Goal: Information Seeking & Learning: Compare options

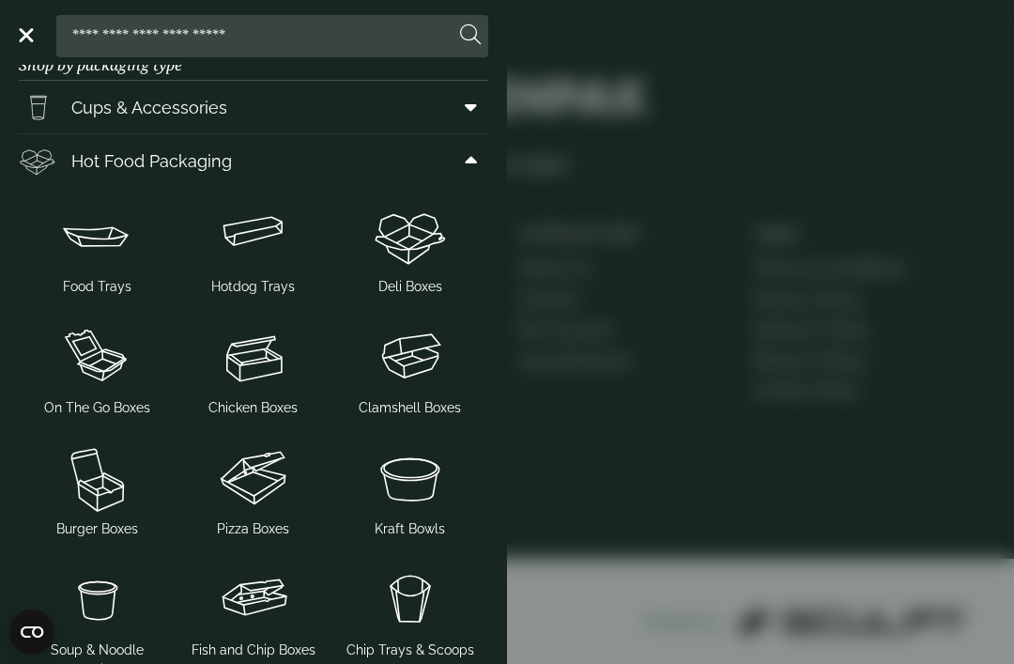
scroll to position [33, 0]
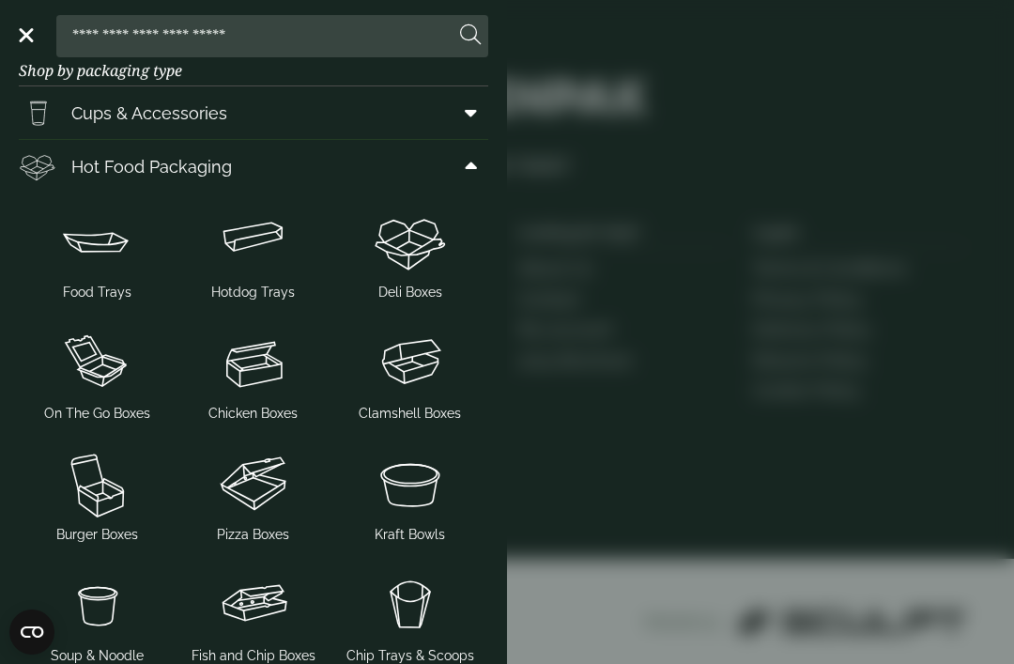
click at [392, 483] on img at bounding box center [410, 483] width 142 height 75
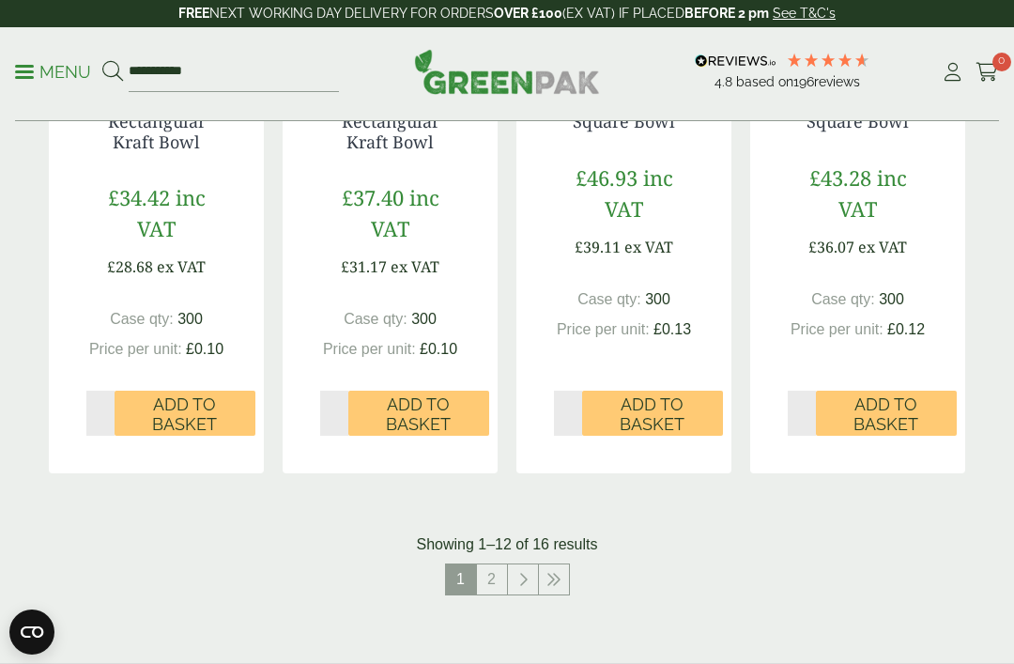
scroll to position [2043, 0]
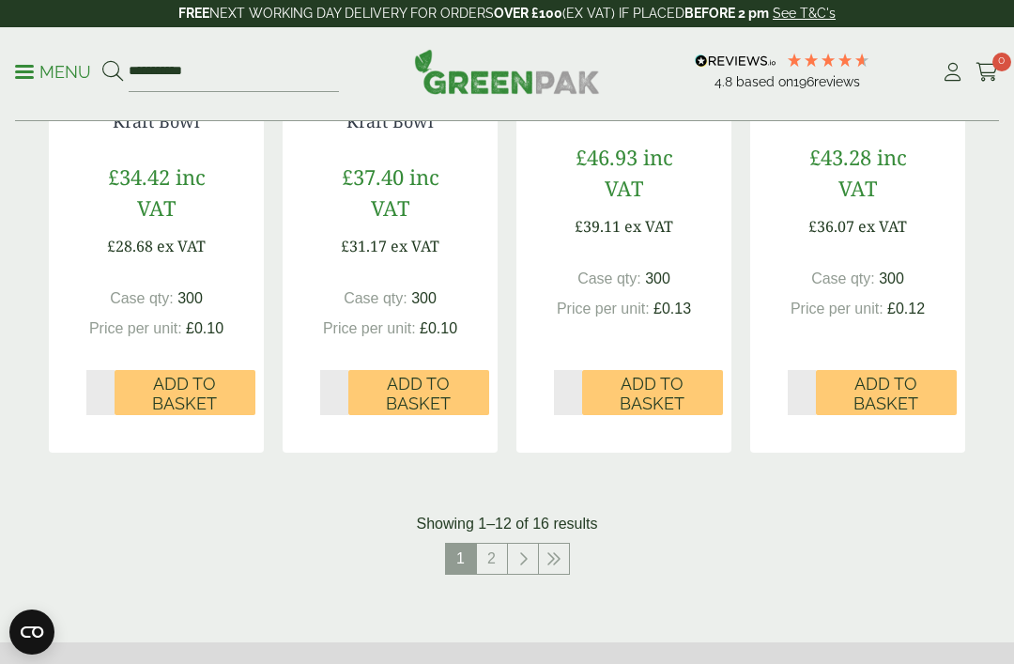
click at [559, 551] on icon at bounding box center [554, 558] width 15 height 15
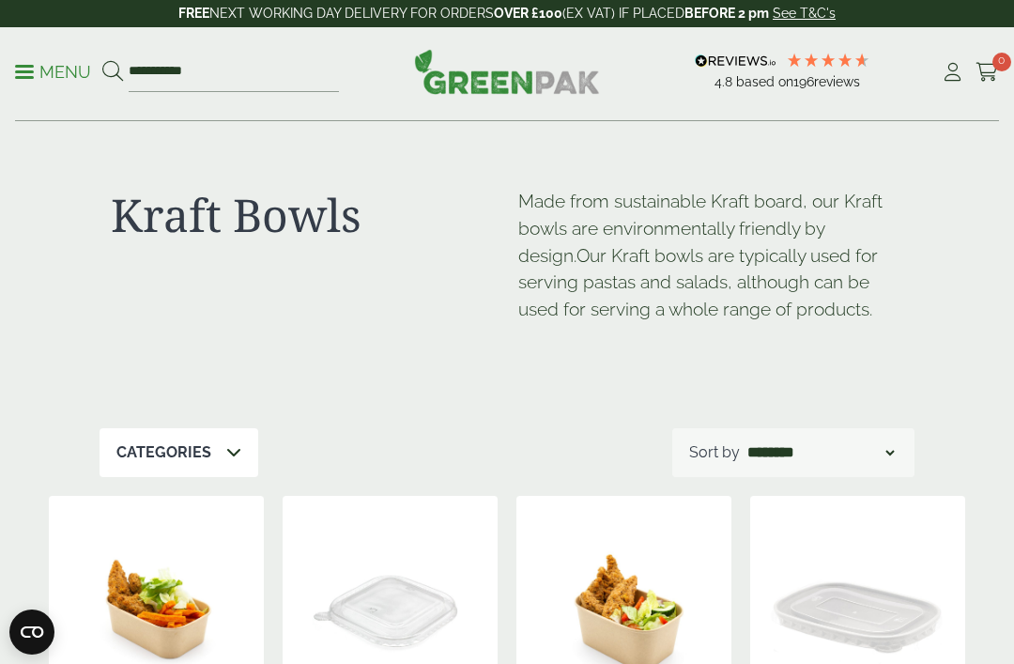
click at [39, 77] on p "Menu" at bounding box center [53, 72] width 76 height 23
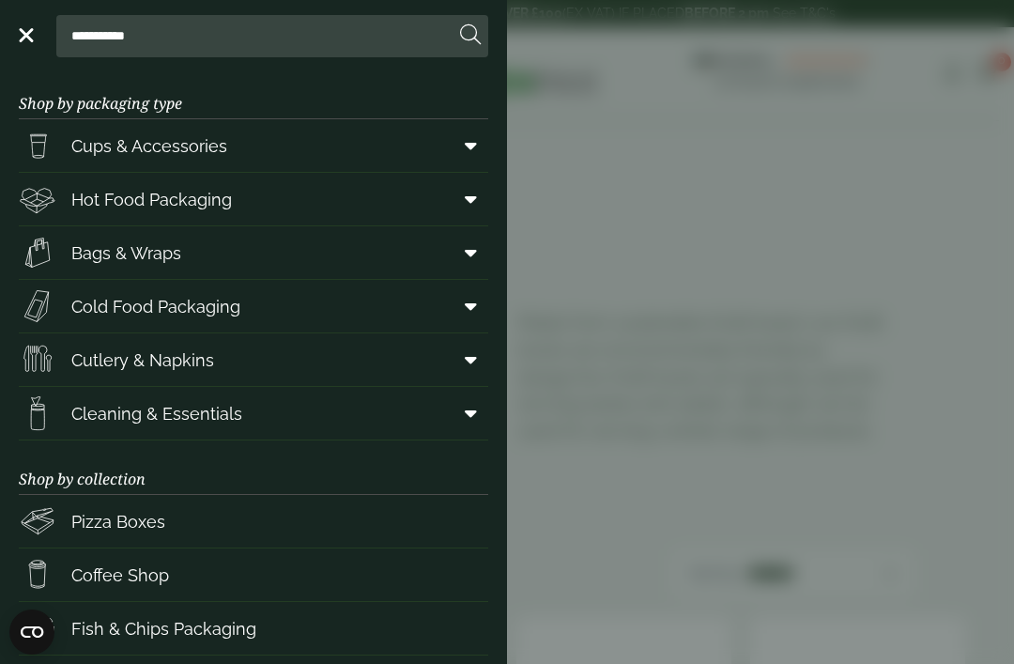
click at [23, 36] on span at bounding box center [24, 35] width 19 height 3
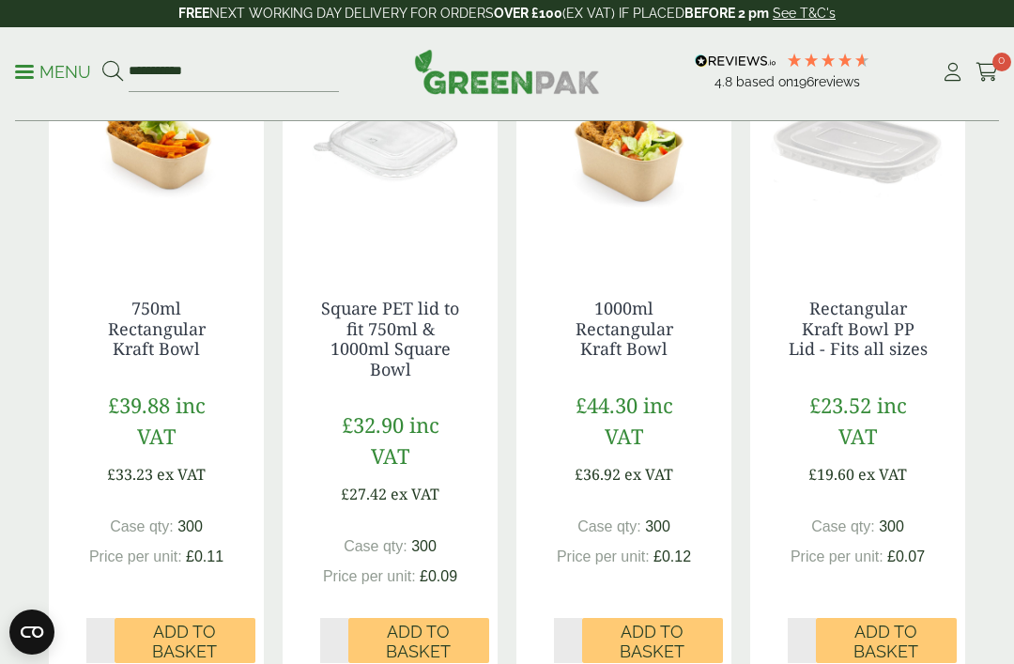
scroll to position [403, 0]
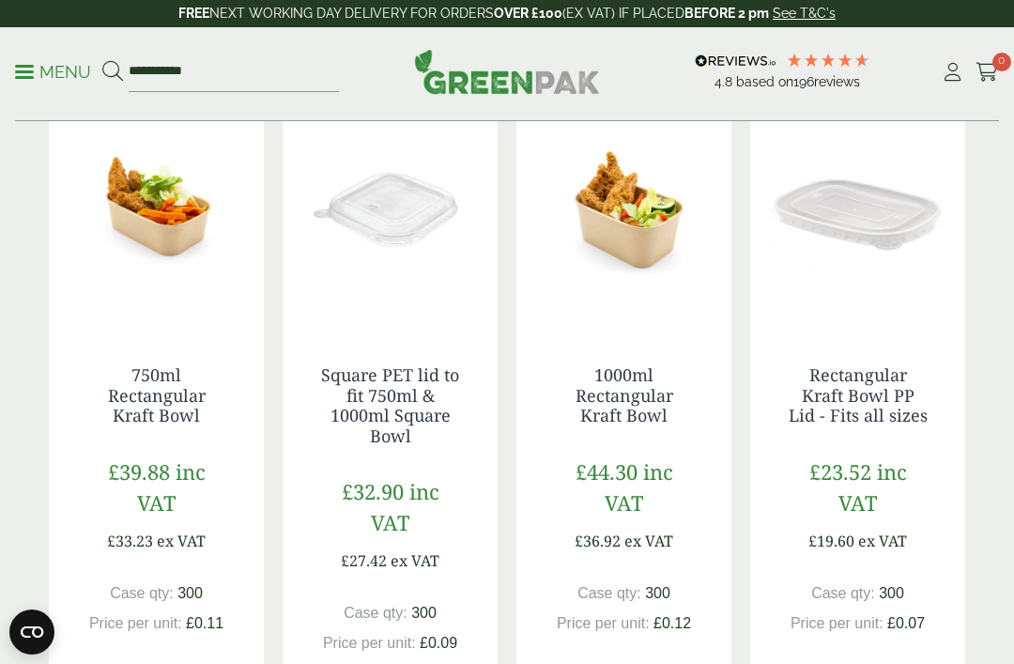
click at [886, 390] on link "Rectangular Kraft Bowl PP Lid - Fits all sizes" at bounding box center [858, 394] width 139 height 63
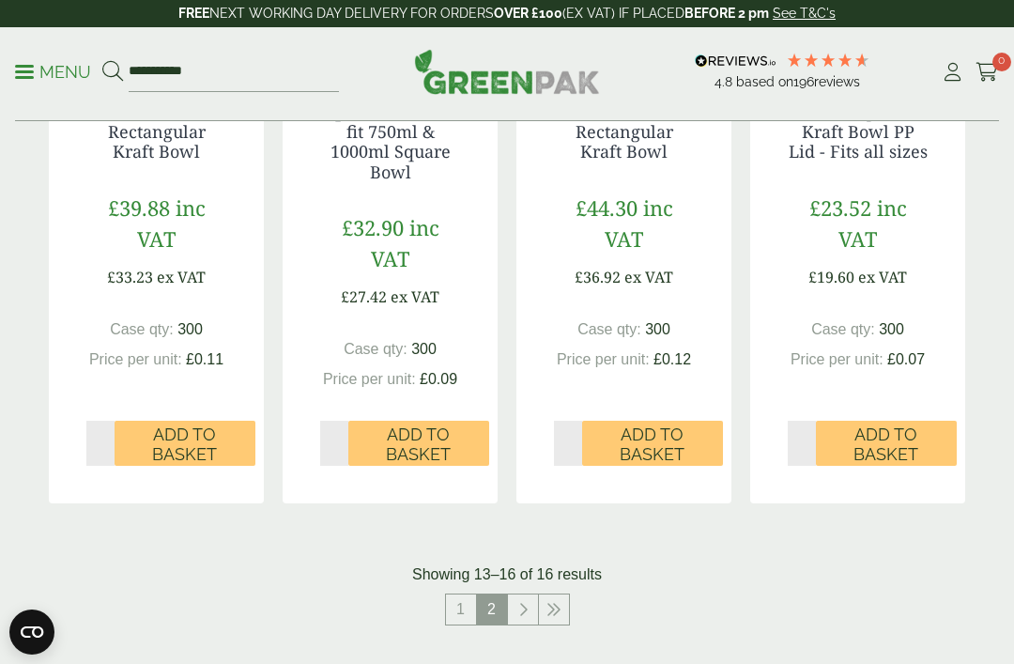
scroll to position [692, 0]
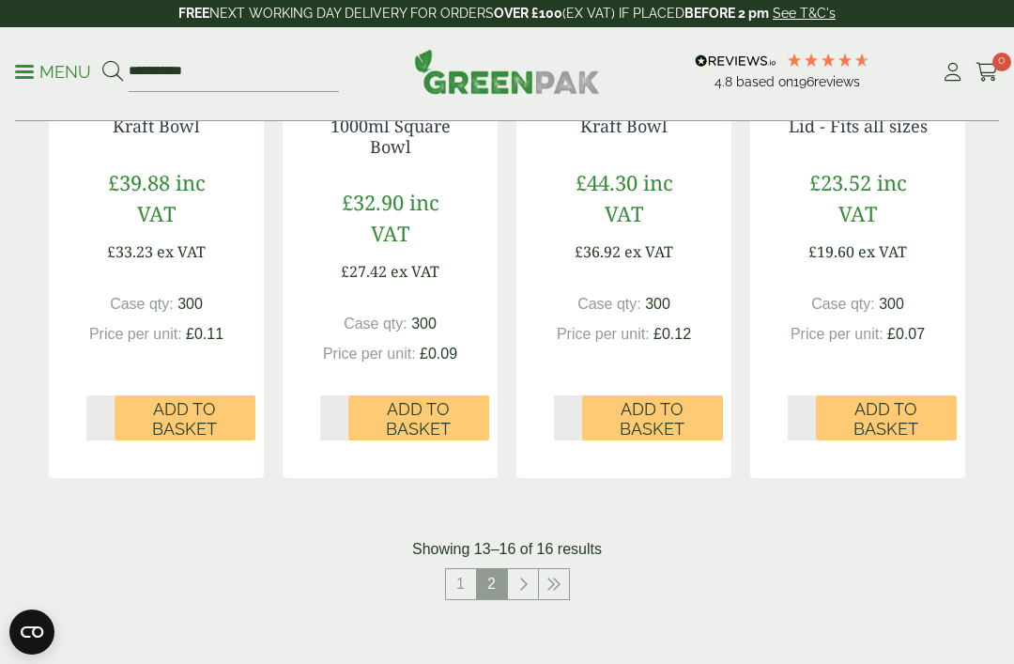
click at [459, 572] on link "1" at bounding box center [461, 584] width 30 height 30
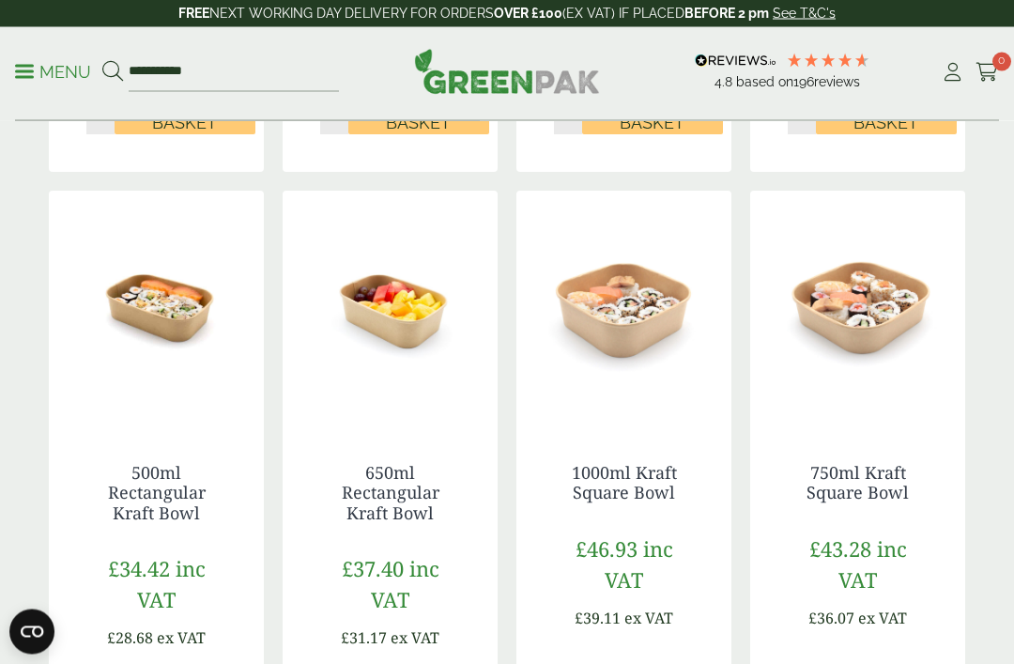
scroll to position [1663, 0]
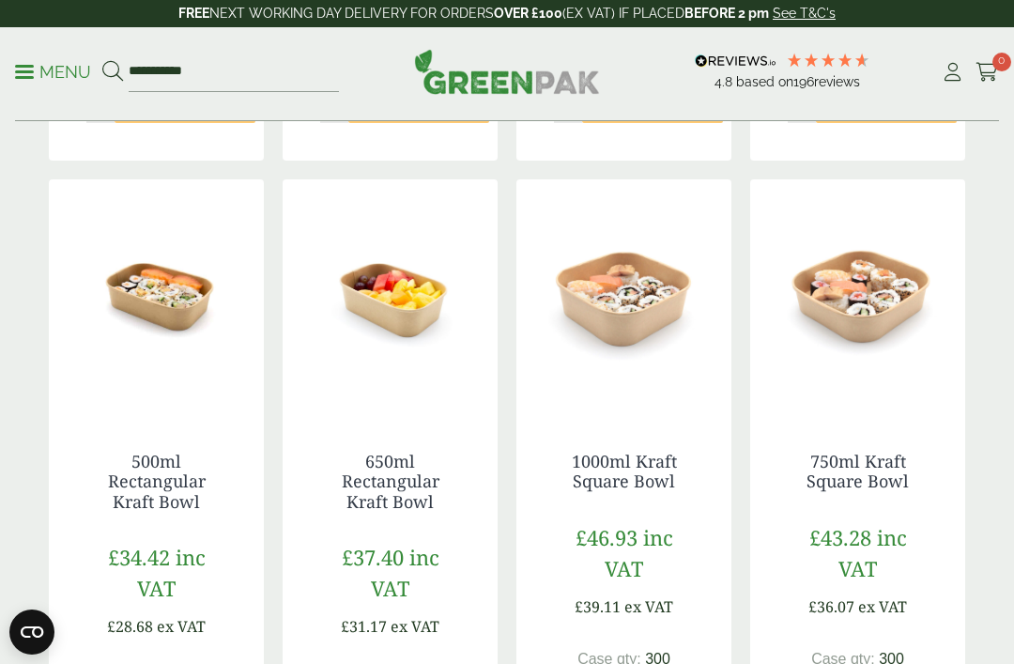
click at [128, 464] on link "500ml Rectangular Kraft Bowl" at bounding box center [157, 481] width 98 height 63
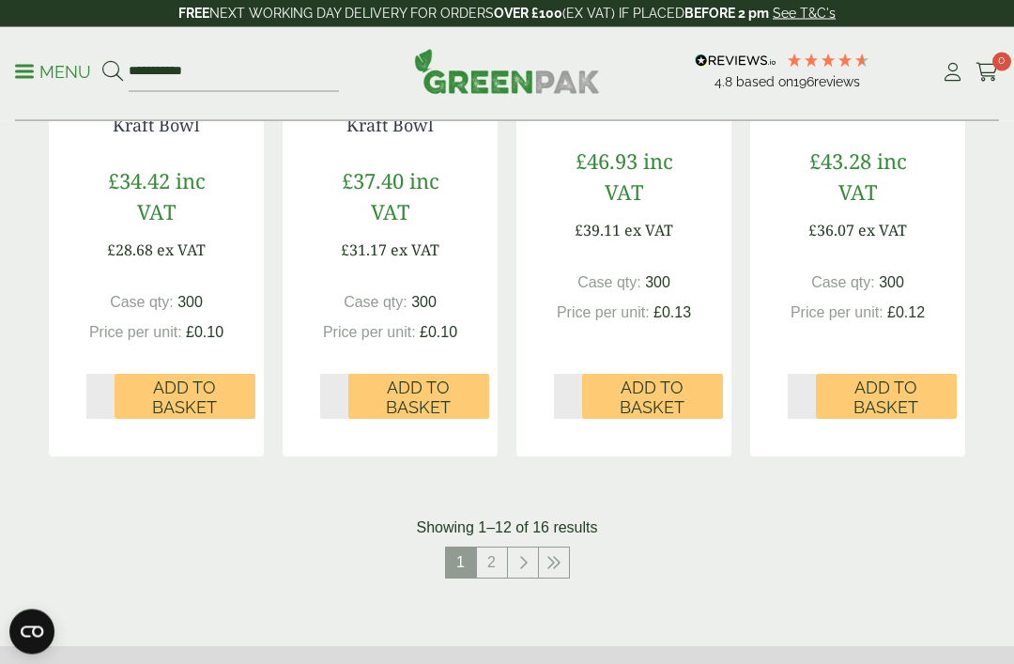
scroll to position [2028, 0]
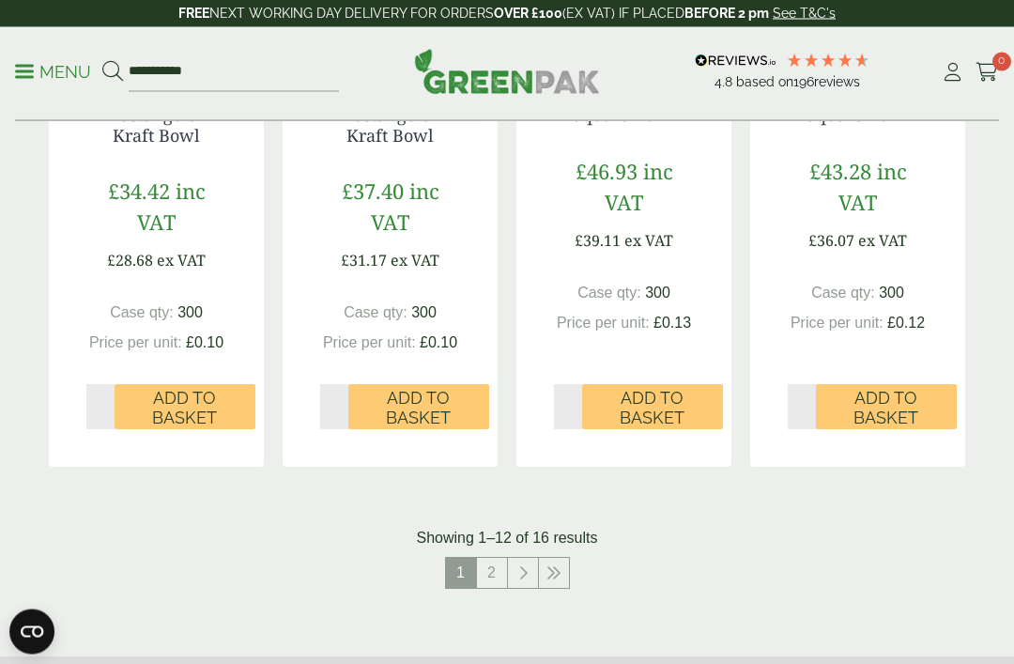
click at [488, 562] on link "2" at bounding box center [492, 574] width 30 height 30
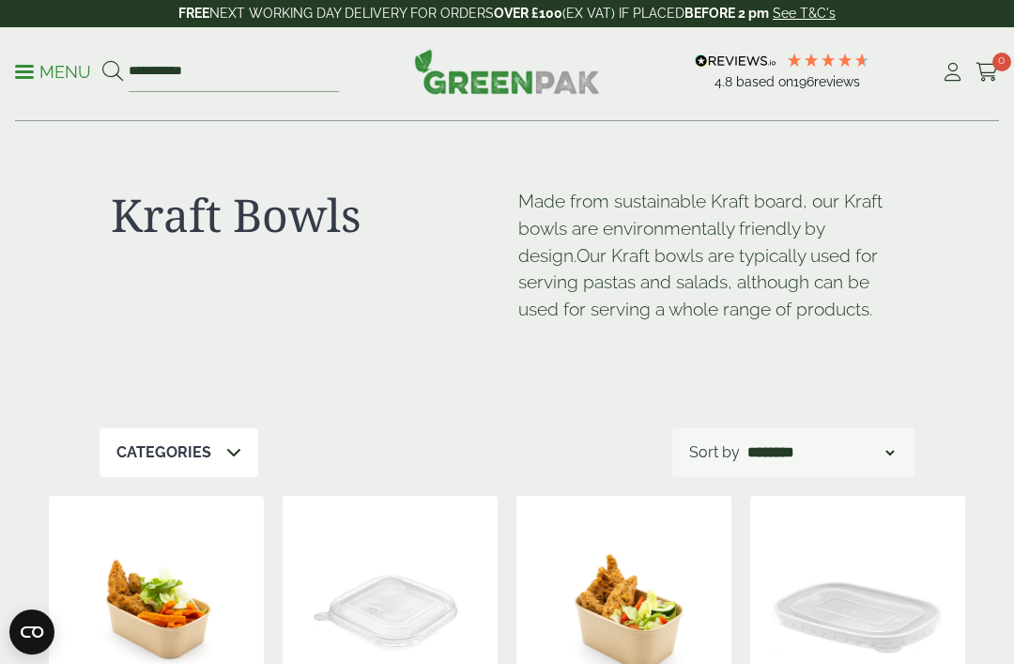
click at [47, 75] on p "Menu" at bounding box center [53, 72] width 76 height 23
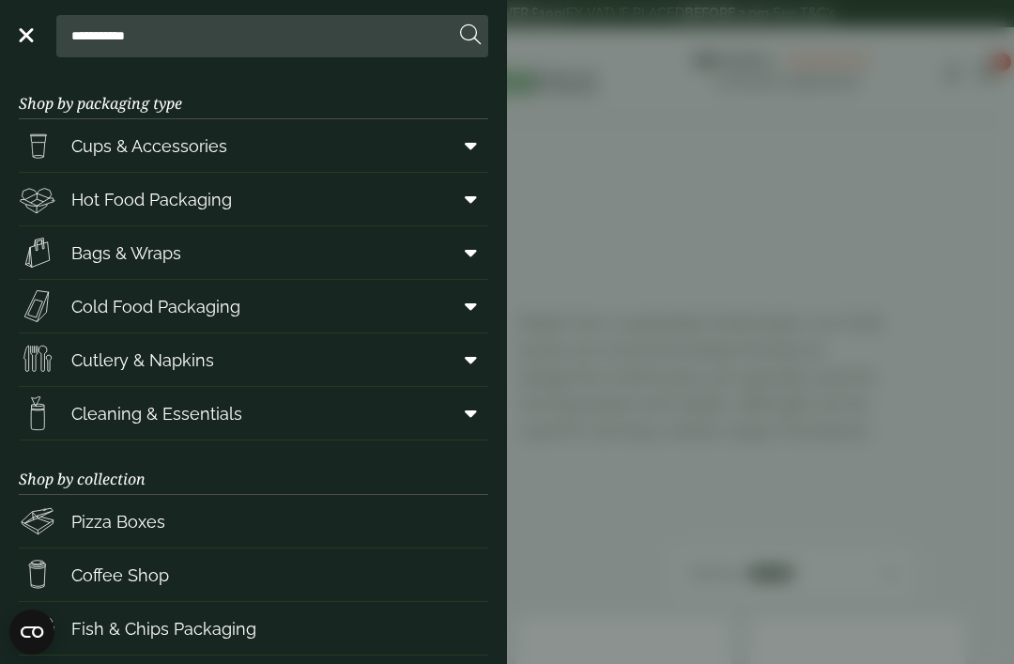
click at [87, 199] on span "Hot Food Packaging" at bounding box center [151, 199] width 161 height 25
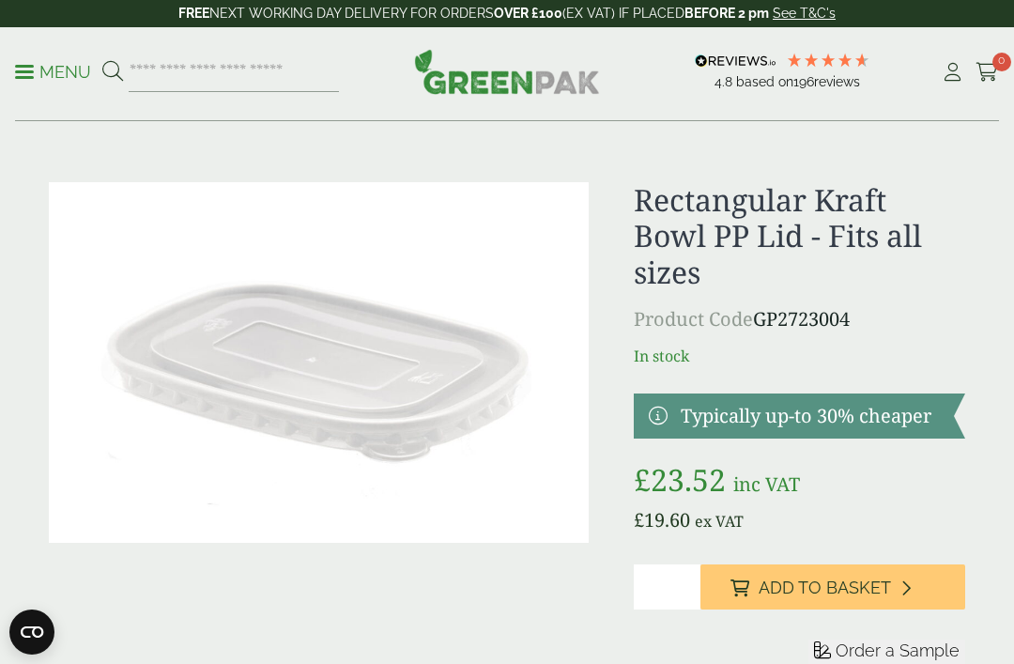
click at [69, 70] on p "Menu" at bounding box center [53, 72] width 76 height 23
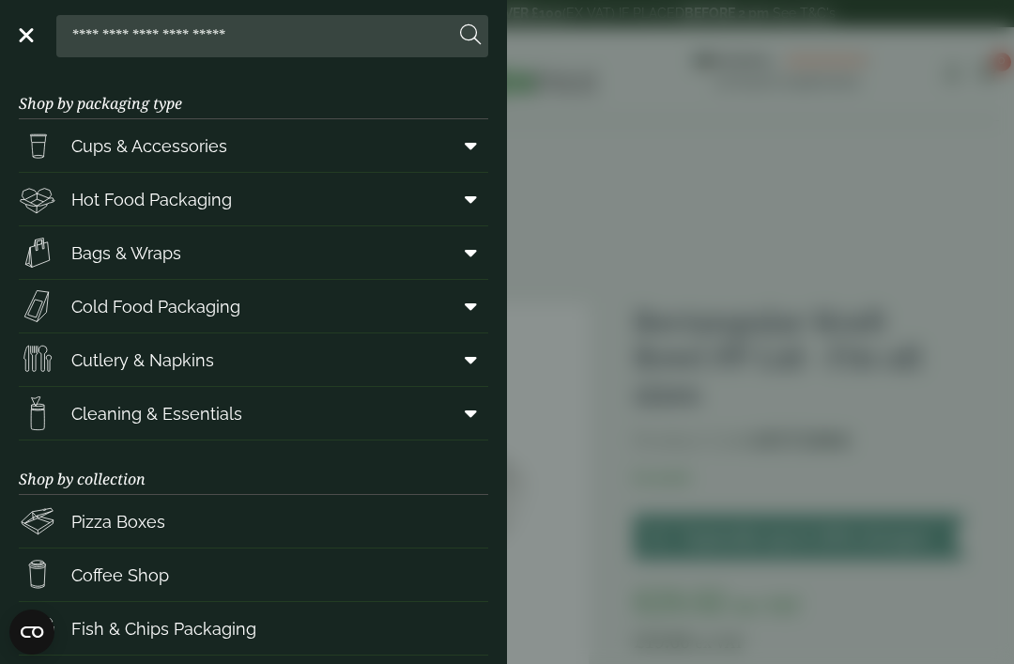
click at [16, 39] on link "Menu" at bounding box center [24, 33] width 19 height 19
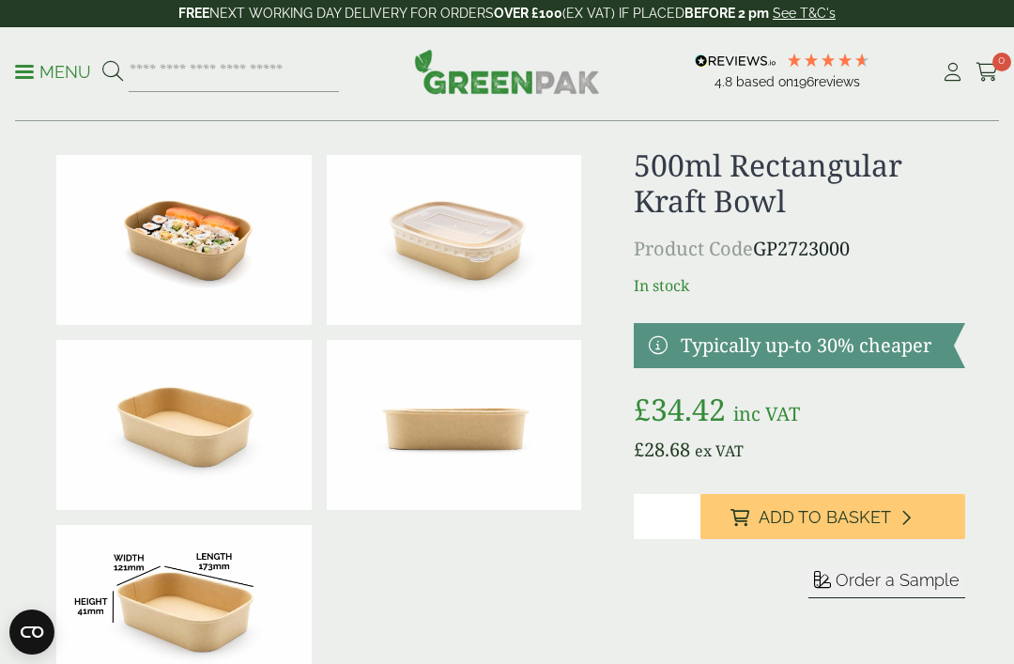
scroll to position [38, 0]
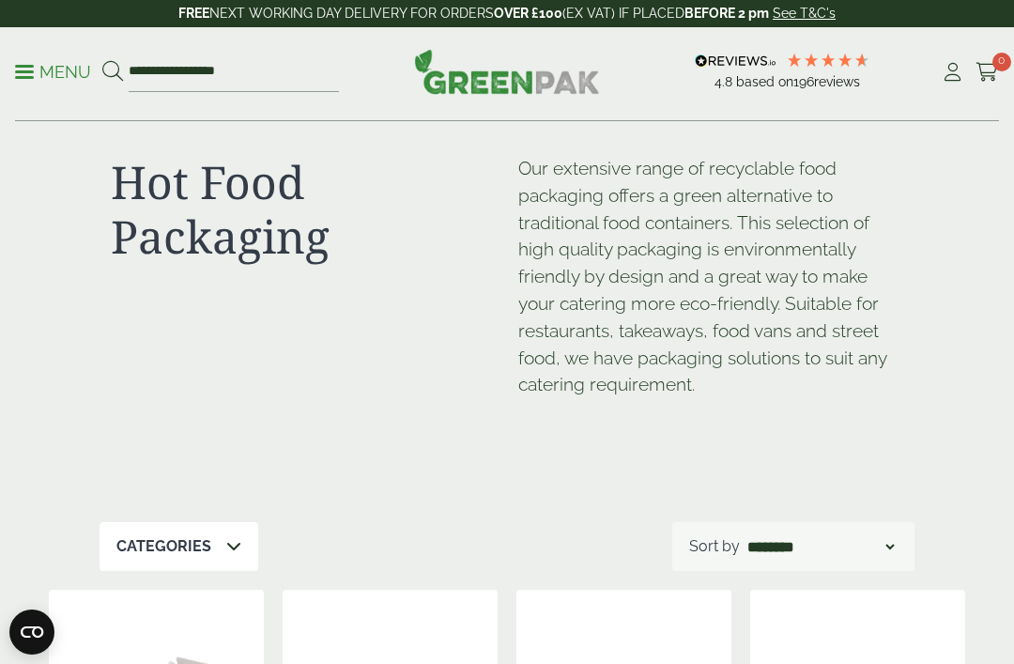
scroll to position [32, 0]
click at [893, 536] on select "**********" at bounding box center [821, 547] width 154 height 23
click at [223, 535] on div "Categories" at bounding box center [179, 547] width 159 height 49
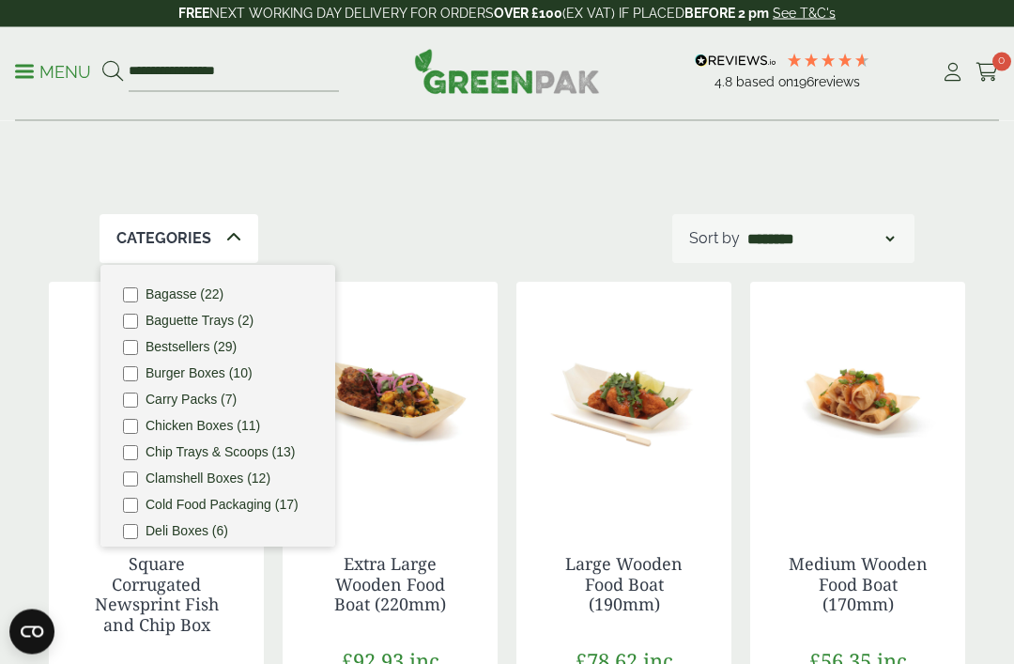
scroll to position [342, 0]
click at [165, 235] on p "Categories" at bounding box center [163, 237] width 95 height 23
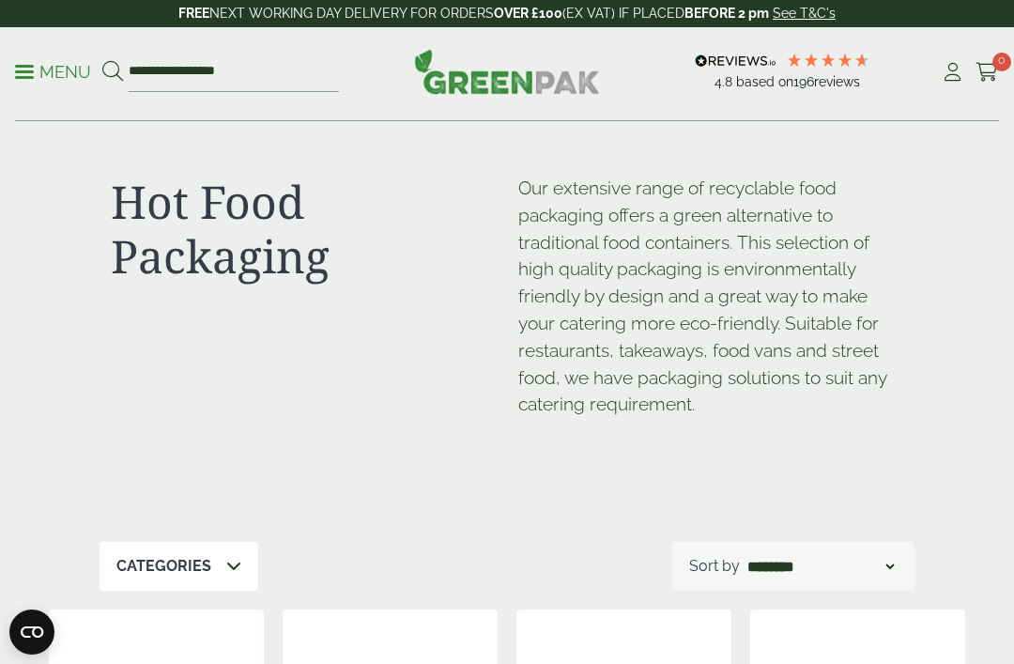
scroll to position [0, 0]
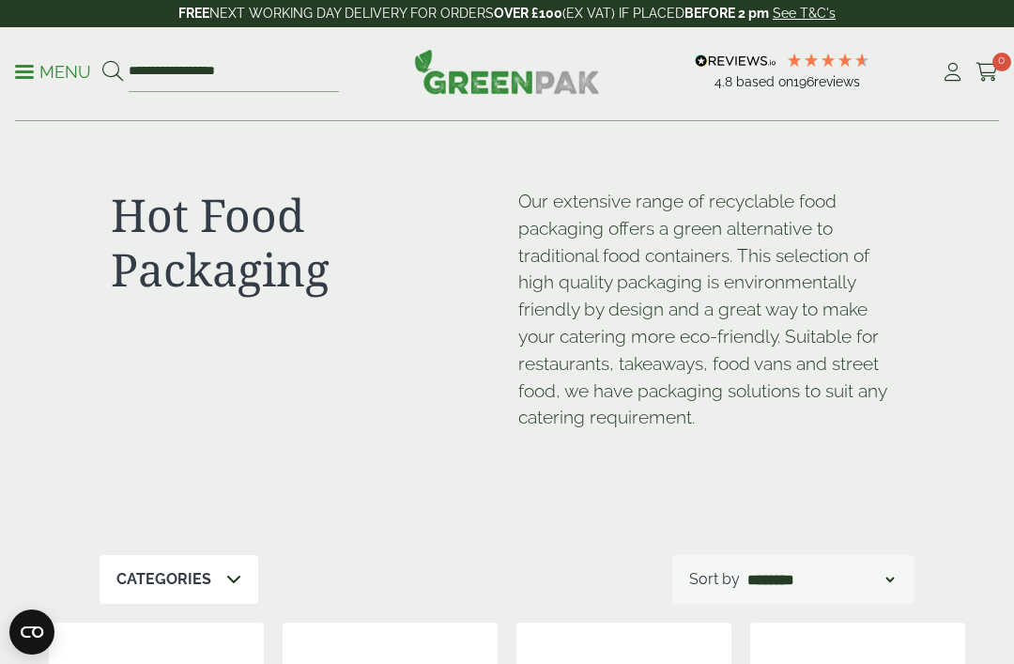
click at [69, 77] on p "Menu" at bounding box center [53, 72] width 76 height 23
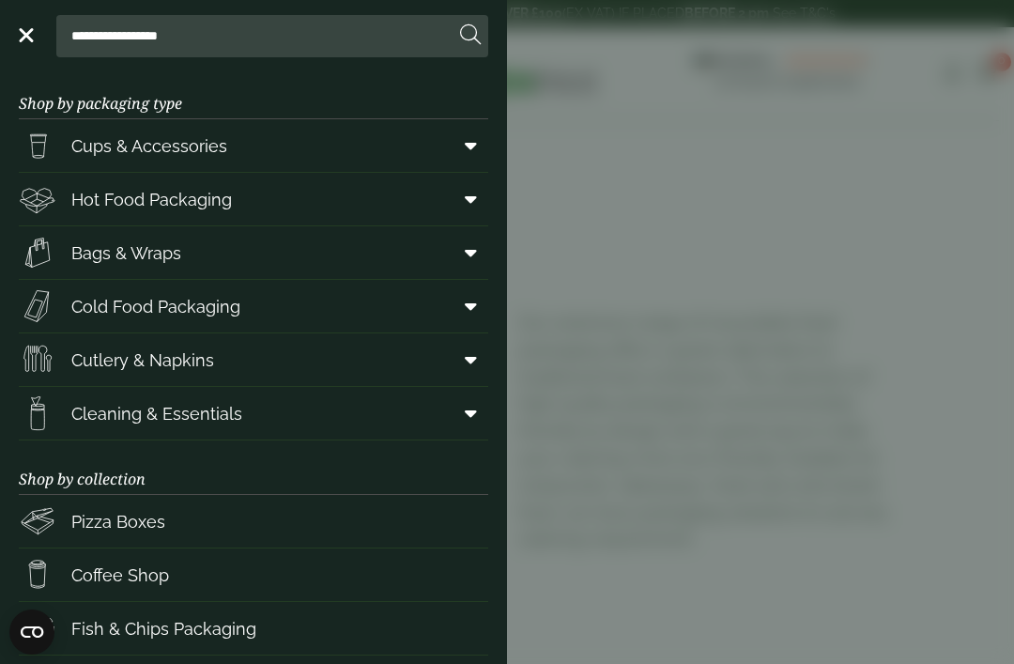
click at [467, 261] on icon at bounding box center [471, 252] width 12 height 19
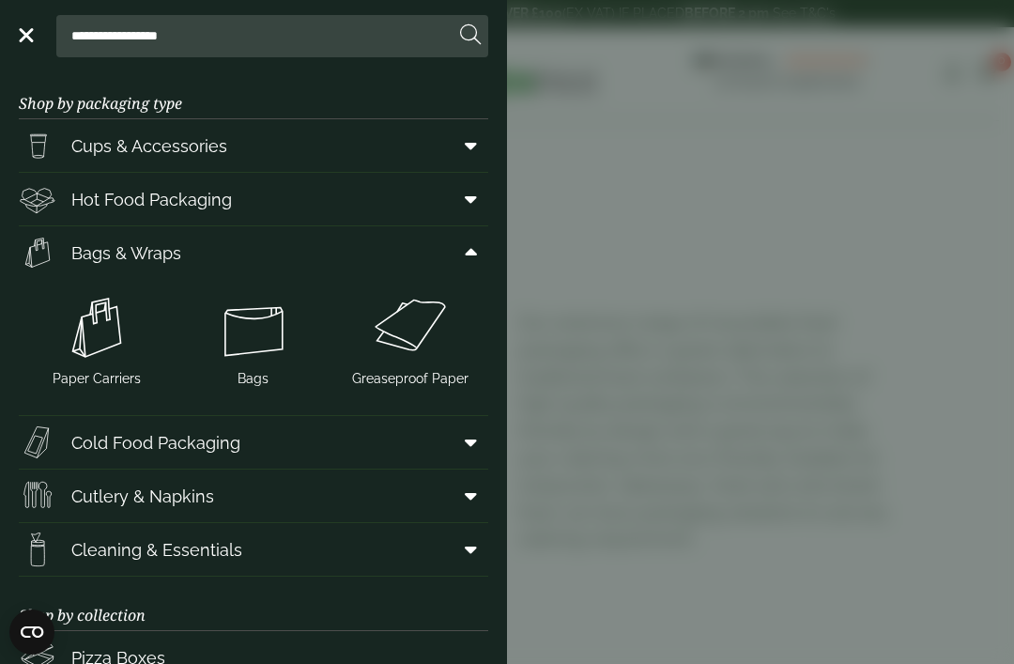
click at [476, 251] on icon at bounding box center [471, 252] width 12 height 19
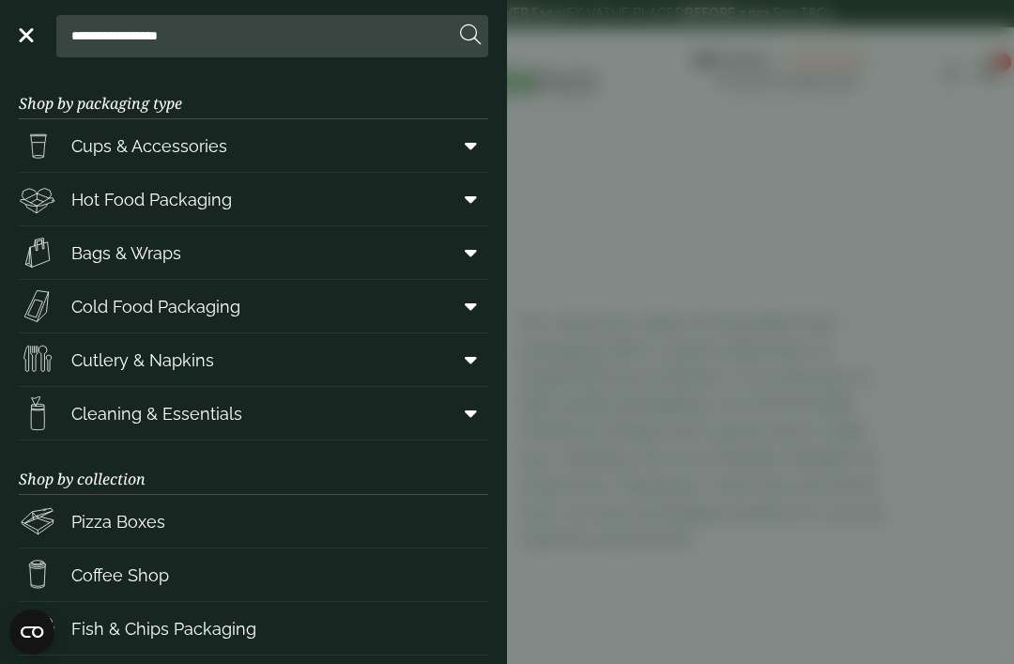
click at [468, 195] on icon at bounding box center [471, 199] width 12 height 19
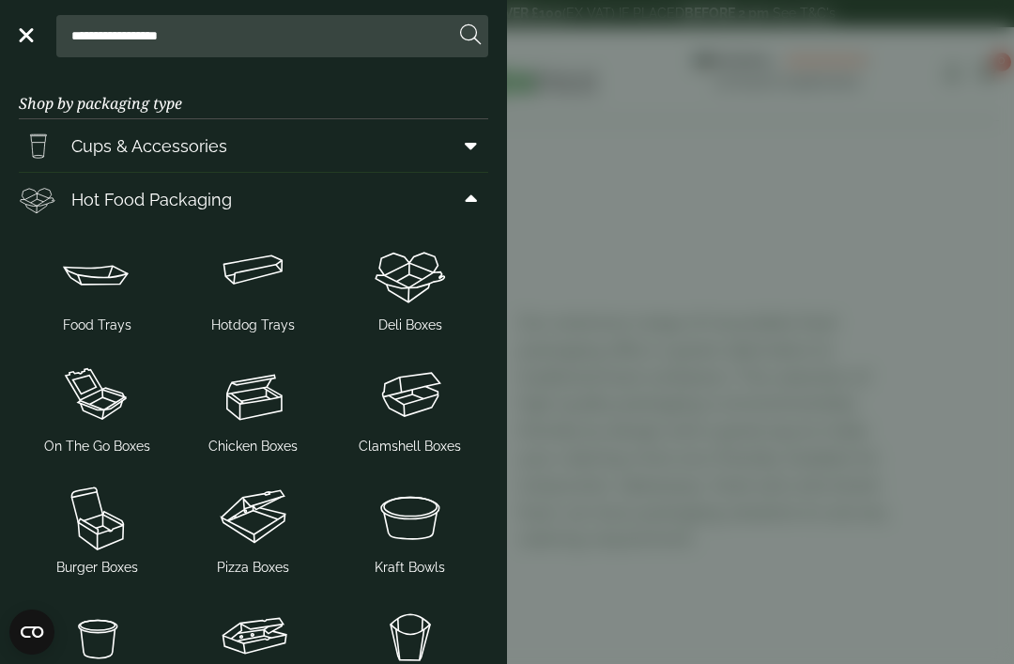
click at [83, 290] on img at bounding box center [97, 274] width 142 height 75
